Goal: Information Seeking & Learning: Learn about a topic

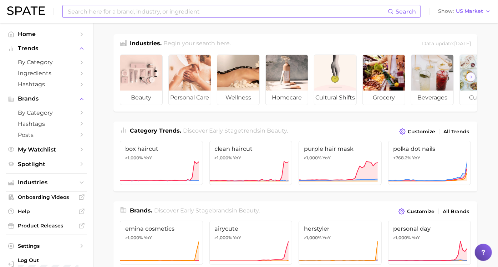
click at [103, 14] on input at bounding box center [227, 11] width 321 height 12
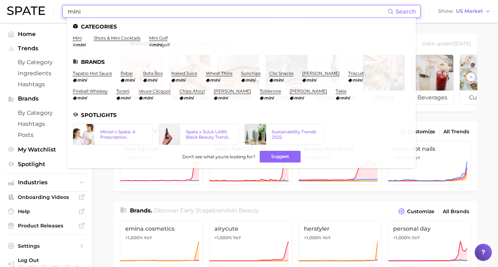
type input "mini"
click at [78, 37] on link "mini" at bounding box center [77, 37] width 9 height 5
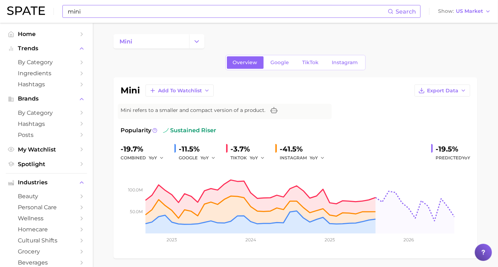
click at [82, 11] on input "mini" at bounding box center [227, 11] width 321 height 12
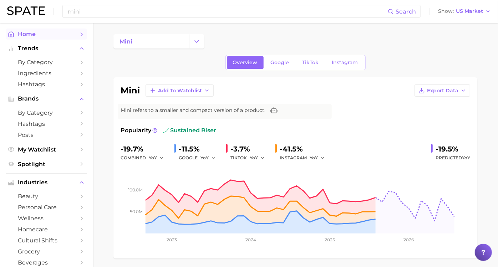
click at [27, 38] on link "Home" at bounding box center [46, 34] width 81 height 11
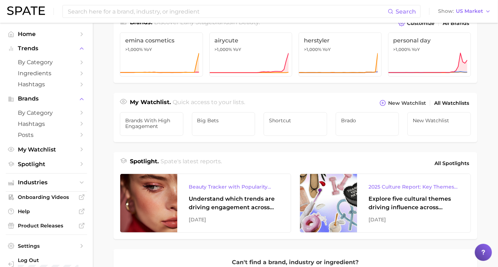
scroll to position [238, 0]
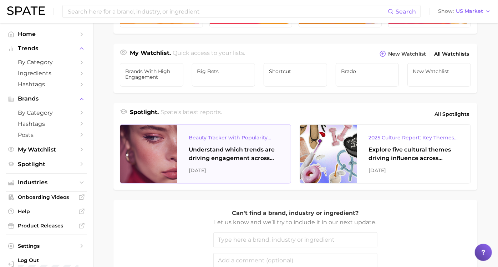
click at [225, 153] on div "Understand which trends are driving engagement across platforms in the skin, ha…" at bounding box center [234, 154] width 91 height 17
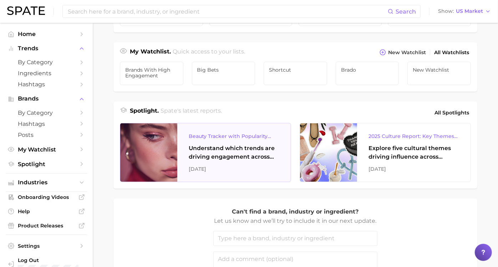
scroll to position [237, 0]
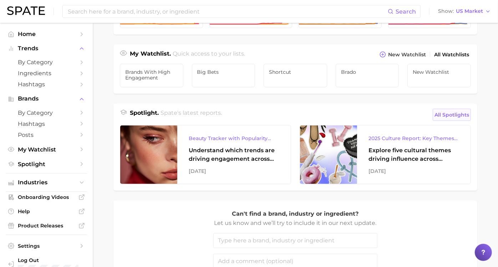
click at [443, 119] on span "All Spotlights" at bounding box center [452, 115] width 35 height 9
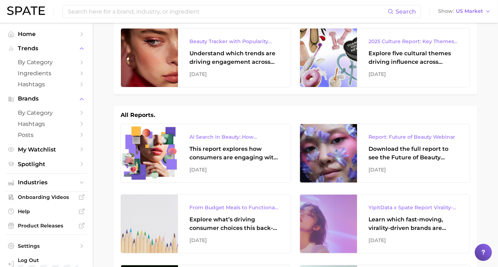
scroll to position [40, 0]
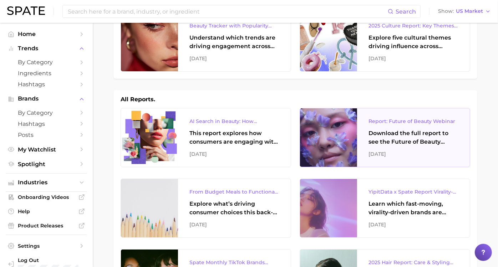
click at [412, 136] on div "Download the full report to see the Future of Beauty trends we unpacked during …" at bounding box center [414, 137] width 90 height 17
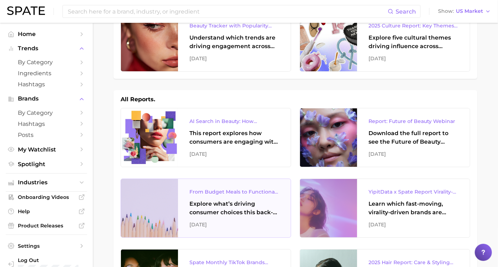
click at [231, 206] on div "Explore what’s driving consumer choices this back-to-school season From budget-…" at bounding box center [234, 208] width 90 height 17
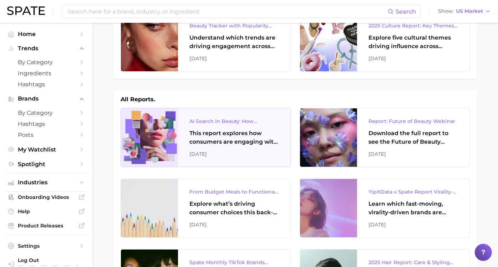
click at [198, 127] on div "AI Search in Beauty: How Consumers Are Using ChatGPT vs. Google Search This rep…" at bounding box center [234, 137] width 113 height 59
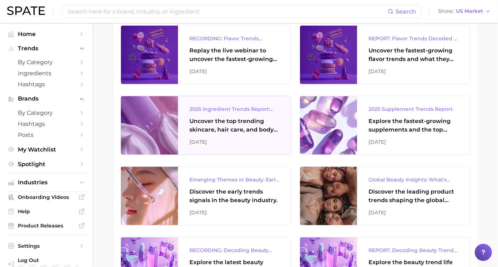
scroll to position [555, 0]
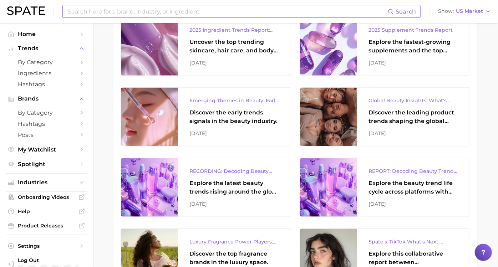
click at [156, 13] on input at bounding box center [227, 11] width 321 height 12
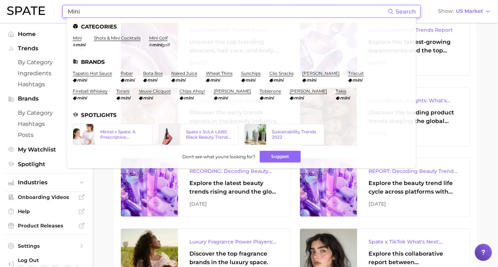
drag, startPoint x: 88, startPoint y: 10, endPoint x: 44, endPoint y: 13, distance: 44.7
click at [44, 13] on div "Mini Search Categories mini # mini shots & mini cocktails mini golf # mini golf…" at bounding box center [249, 11] width 484 height 23
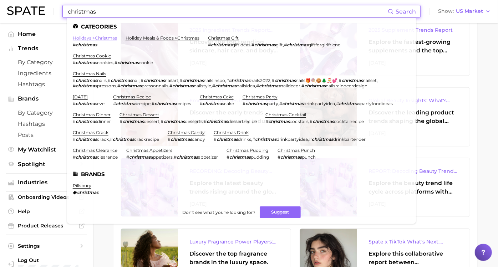
type input "christmas"
click at [87, 39] on link "holidays > christmas" at bounding box center [95, 37] width 44 height 5
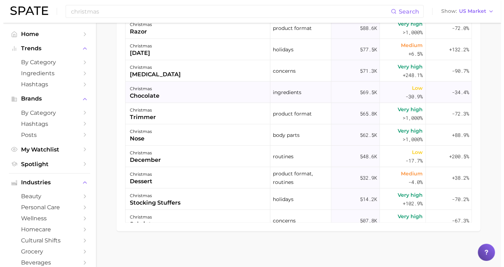
scroll to position [357, 0]
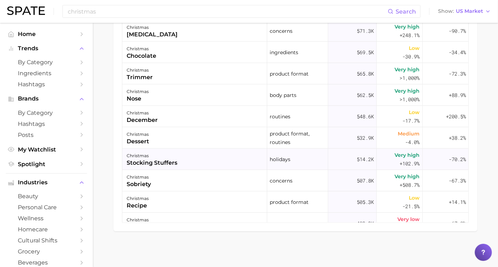
click at [191, 164] on div "christmas stocking stuffers" at bounding box center [194, 159] width 145 height 21
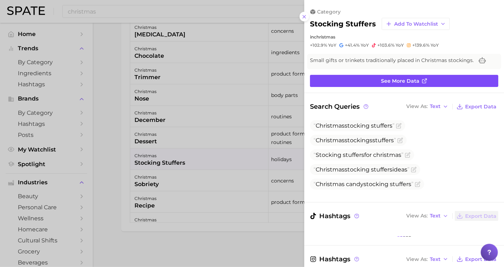
click at [365, 79] on link "See more data" at bounding box center [404, 81] width 188 height 12
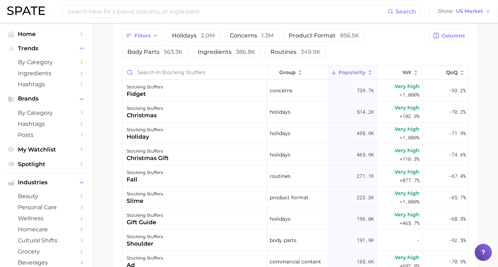
scroll to position [238, 0]
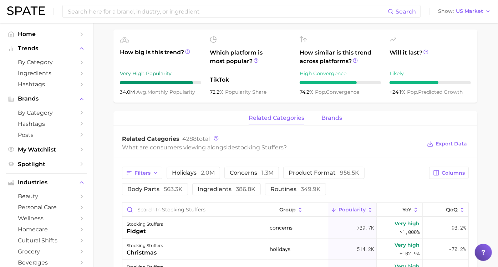
drag, startPoint x: 325, startPoint y: 116, endPoint x: 299, endPoint y: 118, distance: 26.5
click at [325, 116] on span "brands" at bounding box center [331, 118] width 21 height 6
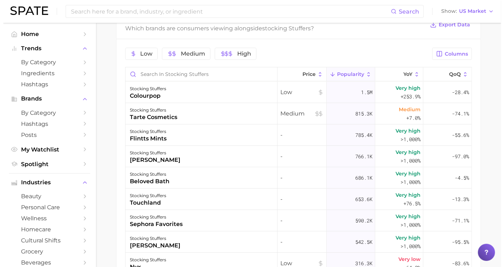
scroll to position [396, 0]
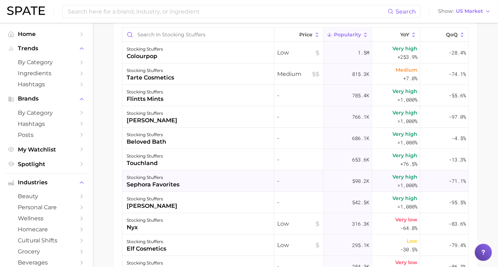
click at [173, 174] on div "stocking stuffers" at bounding box center [153, 177] width 53 height 9
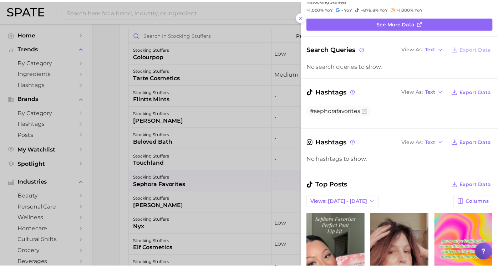
scroll to position [119, 0]
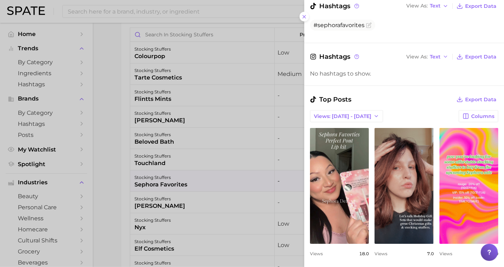
click at [111, 132] on div at bounding box center [252, 133] width 504 height 267
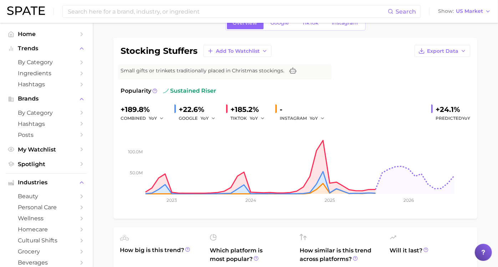
scroll to position [0, 0]
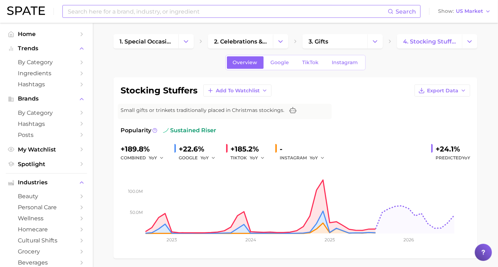
click at [163, 12] on input at bounding box center [227, 11] width 321 height 12
type input "sunscreen"
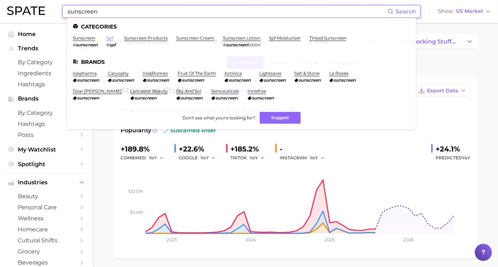
click at [108, 39] on link "spf" at bounding box center [109, 37] width 7 height 5
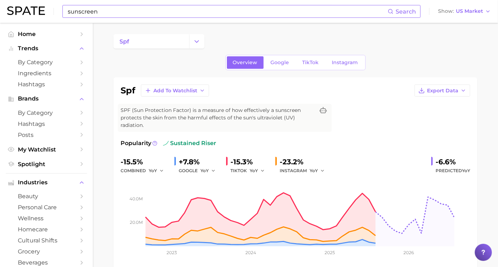
click at [100, 15] on input "sunscreen" at bounding box center [227, 11] width 321 height 12
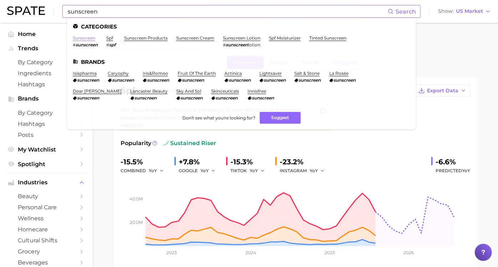
click at [79, 39] on link "sunscreen" at bounding box center [84, 37] width 22 height 5
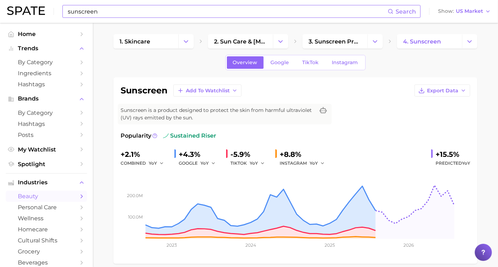
click at [47, 197] on span "beauty" at bounding box center [46, 196] width 57 height 7
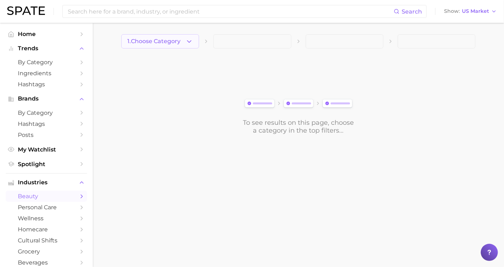
click at [179, 48] on button "1. Choose Category" at bounding box center [160, 41] width 78 height 14
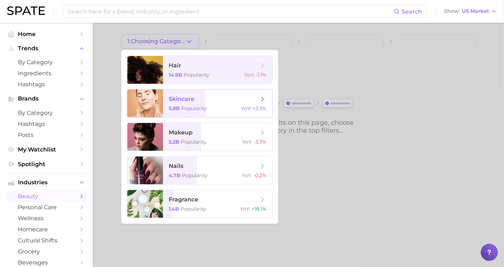
click at [188, 100] on span "skincare" at bounding box center [182, 99] width 26 height 7
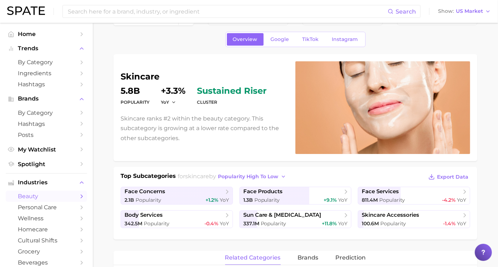
scroll to position [40, 0]
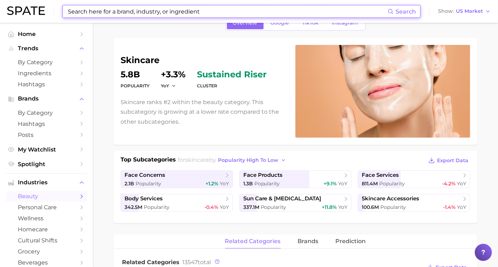
click at [128, 12] on input at bounding box center [227, 11] width 321 height 12
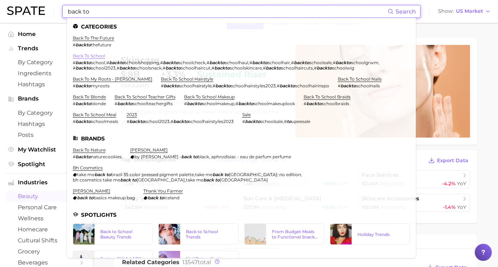
type input "back to"
click at [100, 55] on link "back to school" at bounding box center [89, 55] width 32 height 5
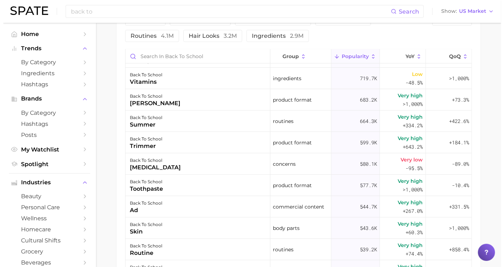
scroll to position [158, 0]
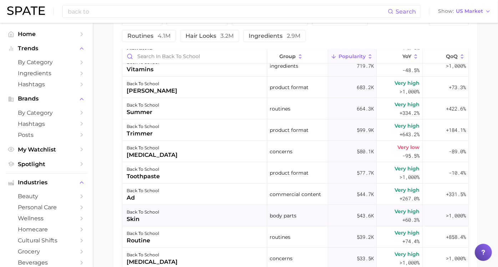
click at [153, 218] on div "skin" at bounding box center [143, 219] width 32 height 9
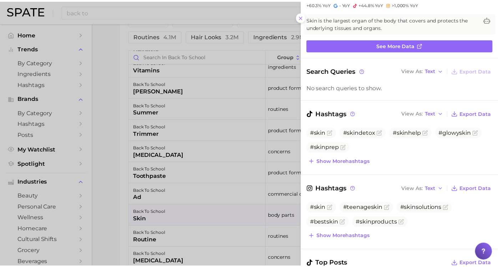
scroll to position [0, 0]
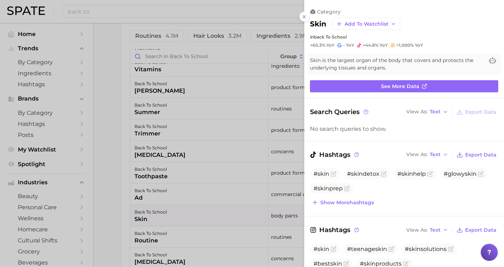
click at [99, 124] on div at bounding box center [252, 133] width 504 height 267
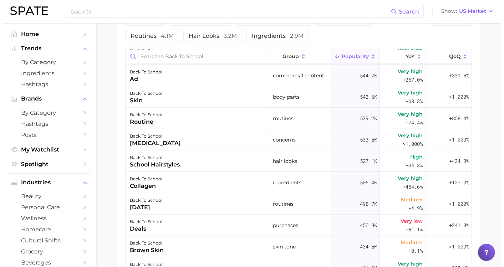
scroll to position [277, 0]
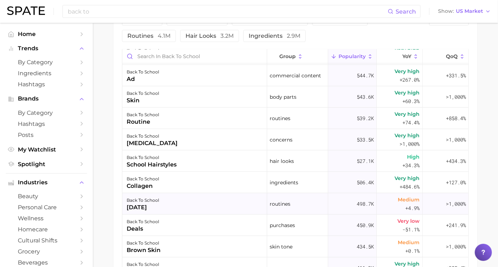
click at [159, 205] on div "[DATE]" at bounding box center [143, 207] width 32 height 9
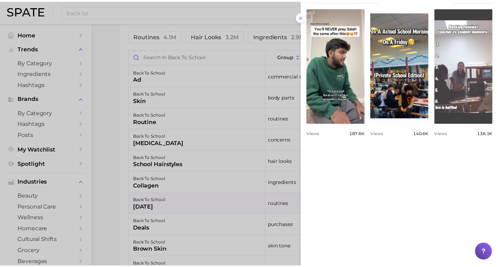
scroll to position [357, 0]
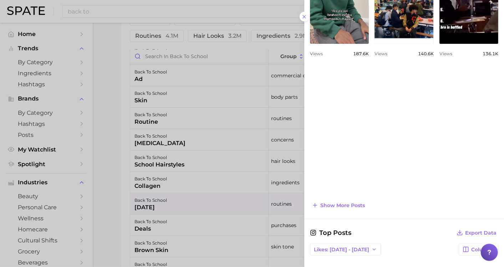
click at [112, 215] on div at bounding box center [252, 133] width 504 height 267
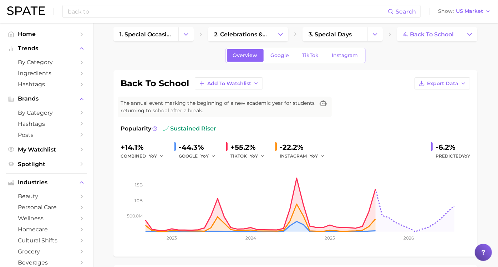
scroll to position [0, 0]
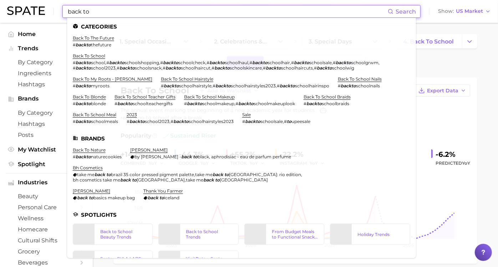
click at [98, 10] on input "back to" at bounding box center [227, 11] width 321 height 12
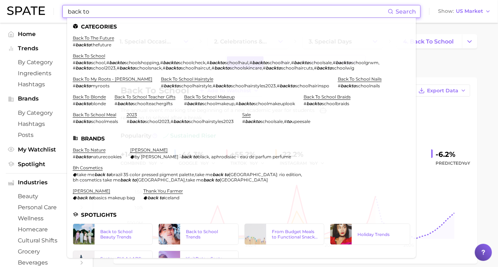
drag, startPoint x: 98, startPoint y: 10, endPoint x: 45, endPoint y: 7, distance: 53.2
click at [45, 7] on div "back to Search Categories back to the future # backto thefuture back to school …" at bounding box center [249, 11] width 484 height 23
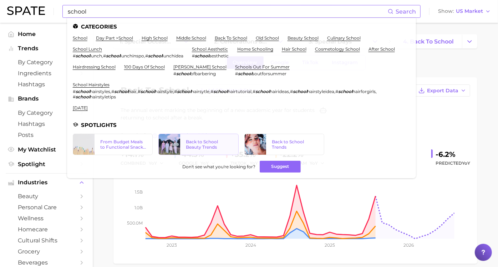
click at [206, 146] on div "Back to School Beauty Trends" at bounding box center [209, 144] width 47 height 11
click at [283, 138] on link "Back to School Trends" at bounding box center [284, 144] width 80 height 21
click at [88, 107] on link "[DATE]" at bounding box center [80, 107] width 15 height 5
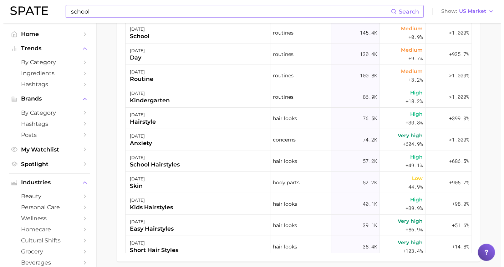
scroll to position [476, 0]
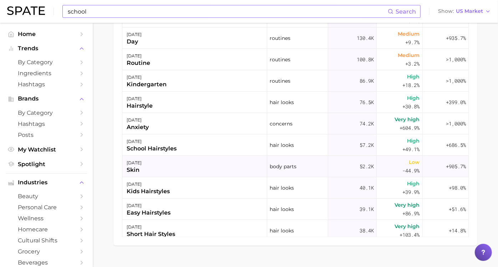
click at [142, 168] on div "skin" at bounding box center [134, 170] width 15 height 9
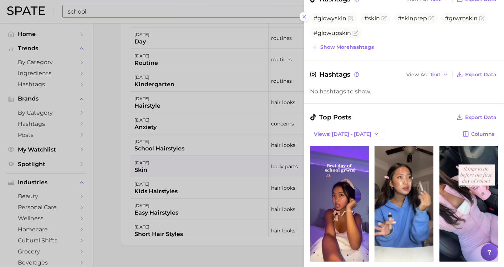
scroll to position [198, 0]
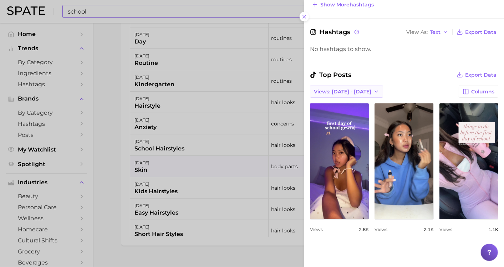
click at [350, 89] on span "Views: [DATE] - [DATE]" at bounding box center [342, 92] width 57 height 6
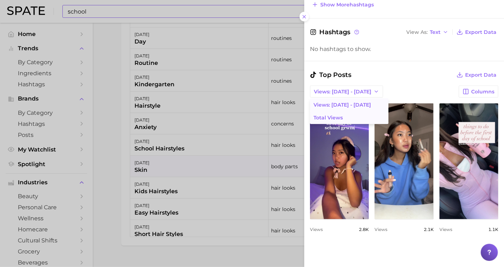
click at [343, 115] on button "Total Views" at bounding box center [349, 117] width 78 height 13
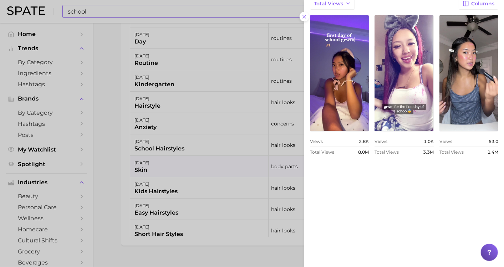
scroll to position [238, 0]
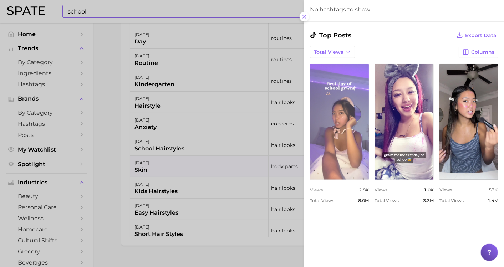
click at [341, 124] on link "view post on TikTok" at bounding box center [339, 122] width 59 height 116
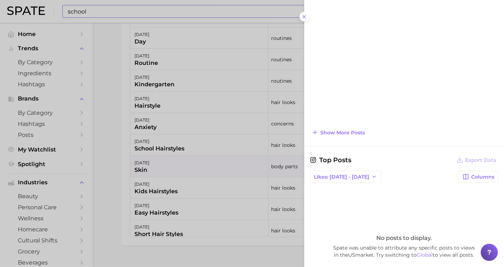
scroll to position [515, 0]
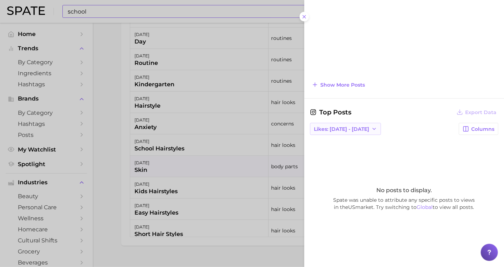
click at [355, 126] on span "Likes: [DATE] - [DATE]" at bounding box center [341, 129] width 55 height 6
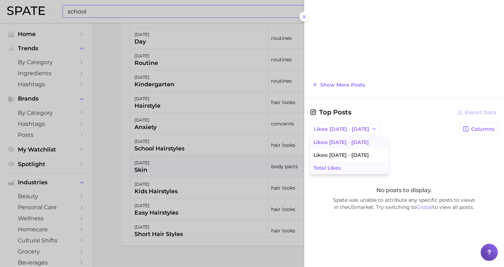
click at [341, 168] on button "Total Likes" at bounding box center [349, 168] width 78 height 13
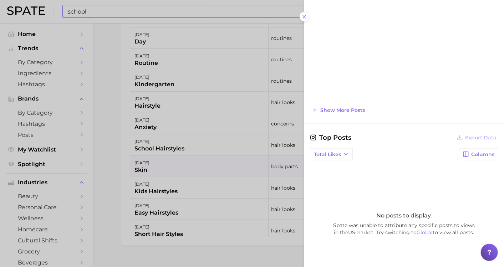
scroll to position [477, 0]
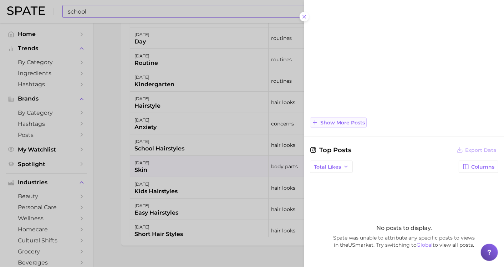
click at [339, 120] on span "Show more posts" at bounding box center [342, 123] width 45 height 6
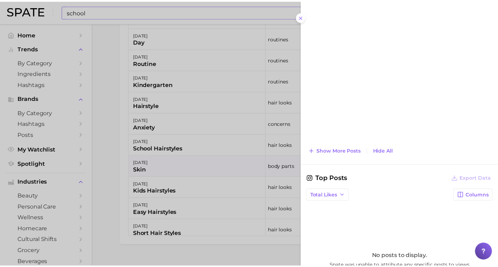
scroll to position [547, 0]
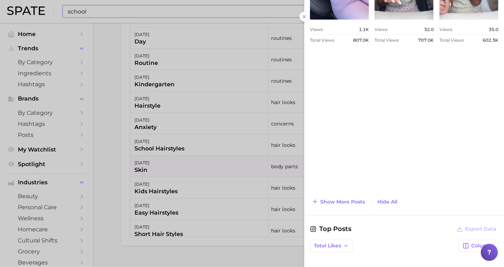
click at [121, 178] on div at bounding box center [252, 133] width 504 height 267
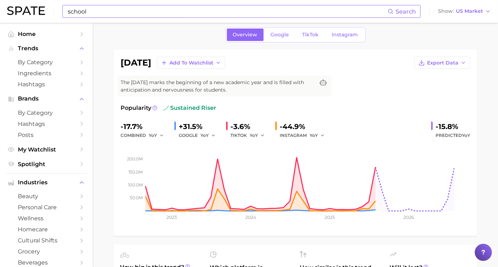
scroll to position [0, 0]
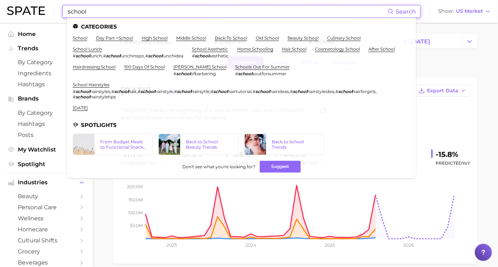
click at [114, 8] on input "school" at bounding box center [227, 11] width 321 height 12
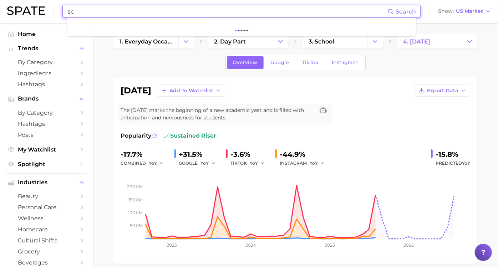
type input "s"
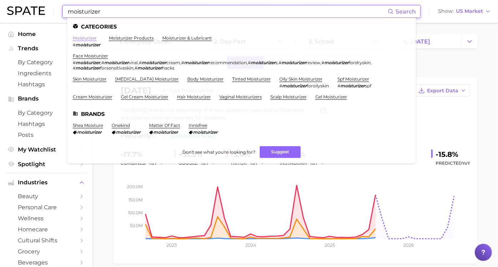
type input "moisturizer"
click at [87, 39] on link "moisturizer" at bounding box center [85, 37] width 24 height 5
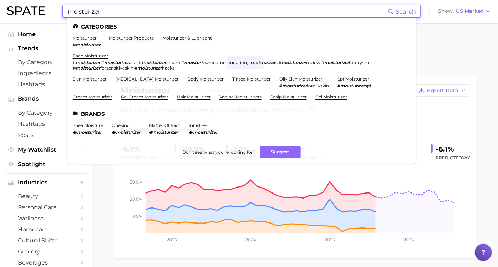
drag, startPoint x: 105, startPoint y: 11, endPoint x: 57, endPoint y: 12, distance: 47.5
click at [57, 12] on div "moisturizer Search Categories moisturizer # moisturizer moisturizer products mo…" at bounding box center [249, 11] width 484 height 23
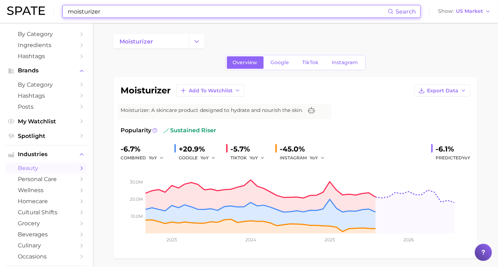
scroll to position [79, 0]
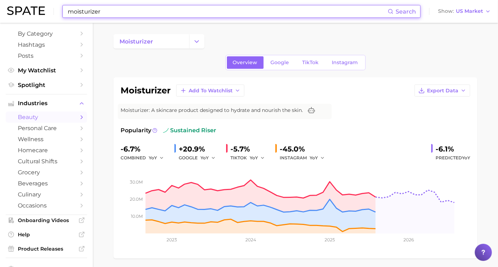
click at [34, 120] on span "beauty" at bounding box center [46, 117] width 57 height 7
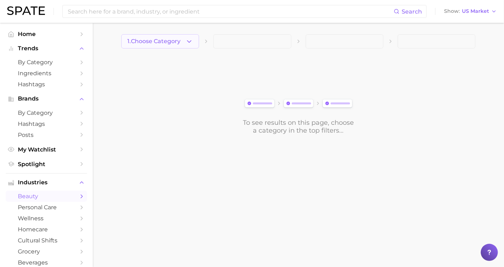
click at [184, 44] on button "1. Choose Category" at bounding box center [160, 41] width 78 height 14
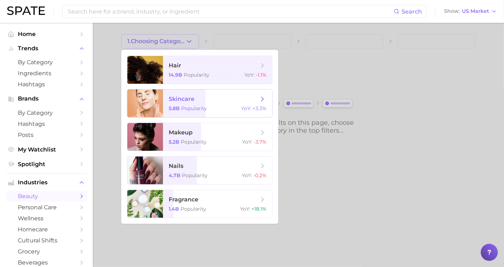
click at [183, 97] on span "skincare" at bounding box center [182, 99] width 26 height 7
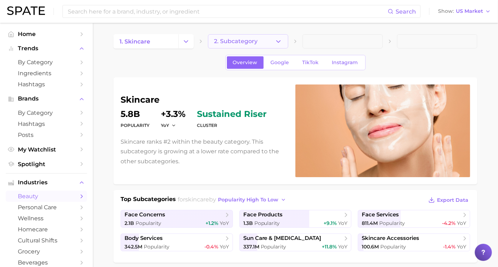
click at [265, 41] on button "2. Subcategory" at bounding box center [248, 41] width 80 height 14
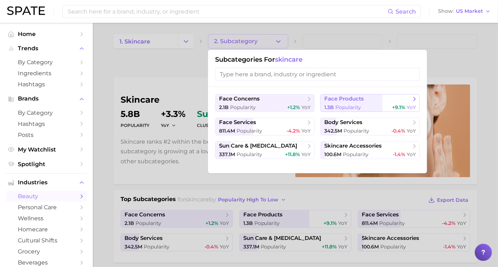
click at [355, 100] on span "face products" at bounding box center [344, 99] width 40 height 7
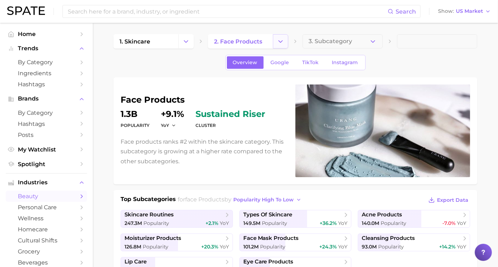
click at [277, 43] on icon "Change Category" at bounding box center [280, 41] width 7 height 7
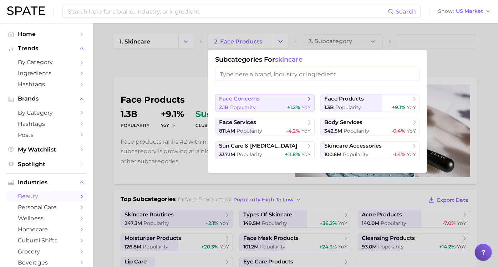
click at [253, 94] on button "face concerns 2.1b Popularity +1.2% YoY" at bounding box center [265, 103] width 100 height 18
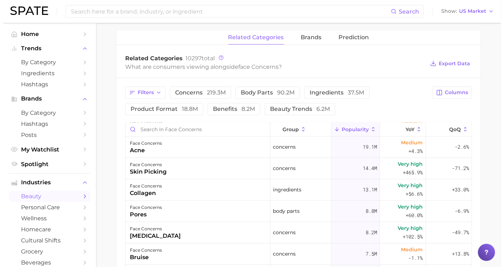
scroll to position [40, 0]
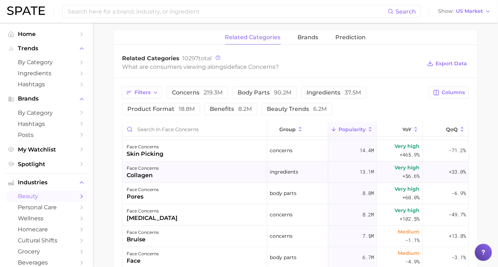
click at [159, 174] on div "collagen" at bounding box center [143, 175] width 32 height 9
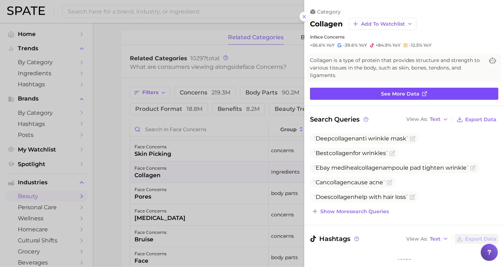
click at [350, 92] on link "See more data" at bounding box center [404, 94] width 188 height 12
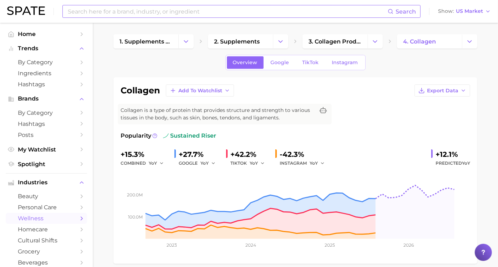
click at [103, 9] on input at bounding box center [227, 11] width 321 height 12
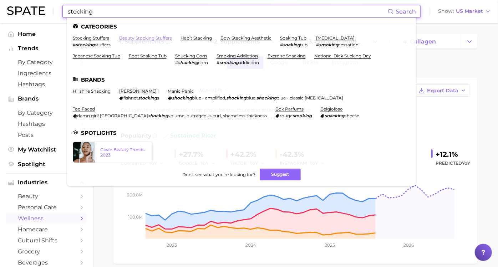
type input "stocking"
click at [123, 37] on link "beauty stocking stuffers" at bounding box center [145, 37] width 53 height 5
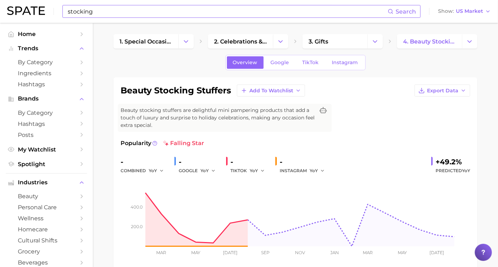
click at [99, 13] on input "stocking" at bounding box center [227, 11] width 321 height 12
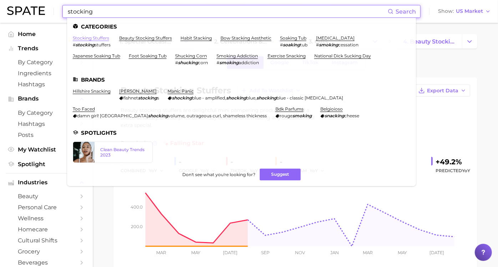
click at [96, 38] on link "stocking stuffers" at bounding box center [91, 37] width 36 height 5
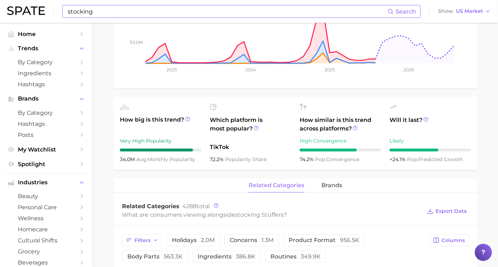
scroll to position [238, 0]
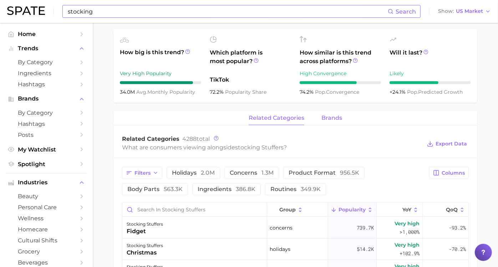
click at [335, 120] on span "brands" at bounding box center [331, 118] width 21 height 6
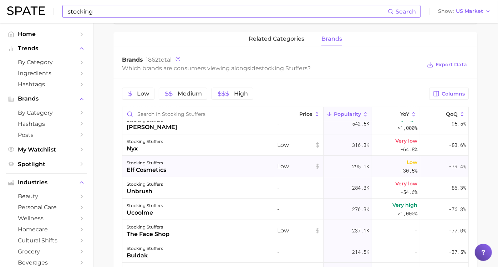
scroll to position [198, 0]
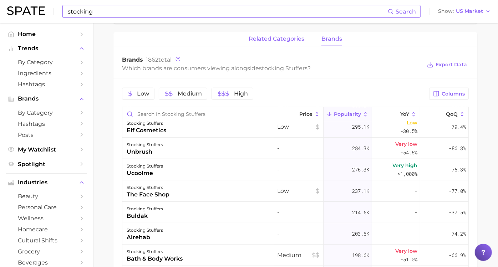
click at [259, 38] on span "related categories" at bounding box center [277, 39] width 56 height 6
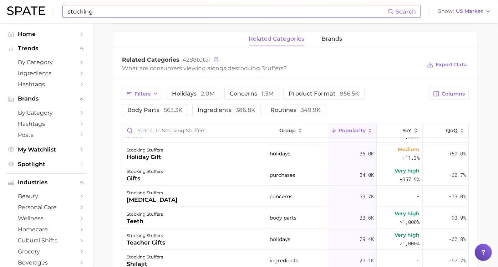
scroll to position [634, 0]
